Goal: Find specific page/section: Find specific page/section

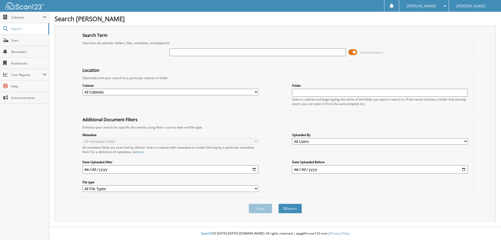
click at [302, 53] on input "text" at bounding box center [258, 52] width 176 height 8
type input "B"
type input "2"
type input "BEDBROOK"
click at [278, 204] on button "Search" at bounding box center [289, 209] width 23 height 10
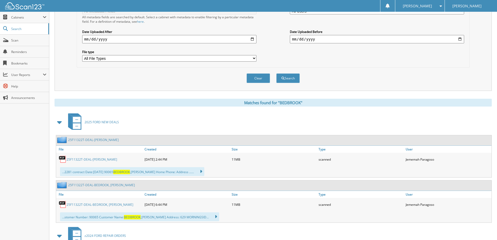
scroll to position [131, 0]
click at [111, 158] on link "25F11322T-DEAL-[PERSON_NAME]" at bounding box center [92, 159] width 51 height 4
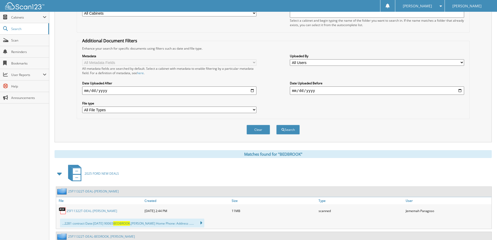
scroll to position [26, 0]
